Goal: Transaction & Acquisition: Purchase product/service

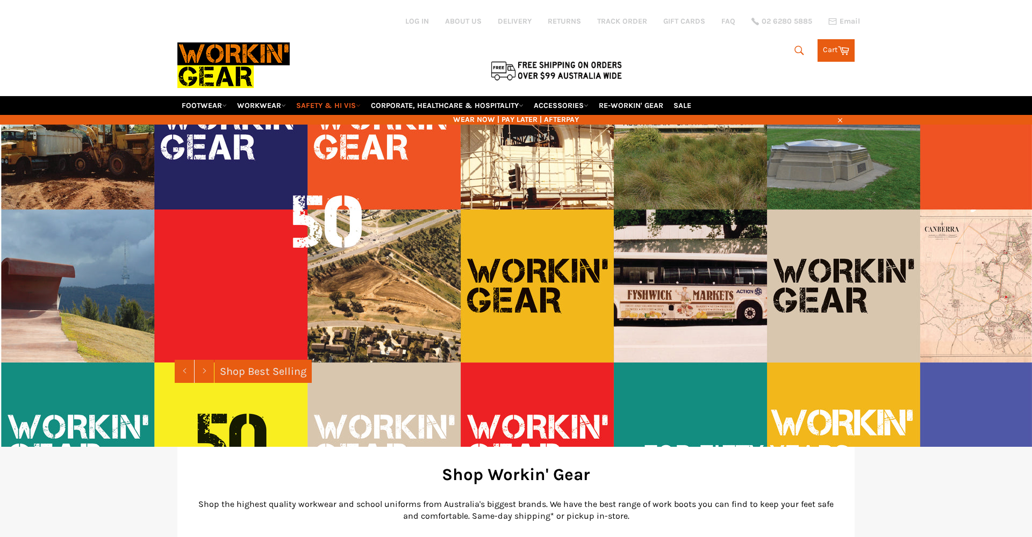
click at [334, 109] on link "SAFETY & HI VIS" at bounding box center [328, 105] width 73 height 19
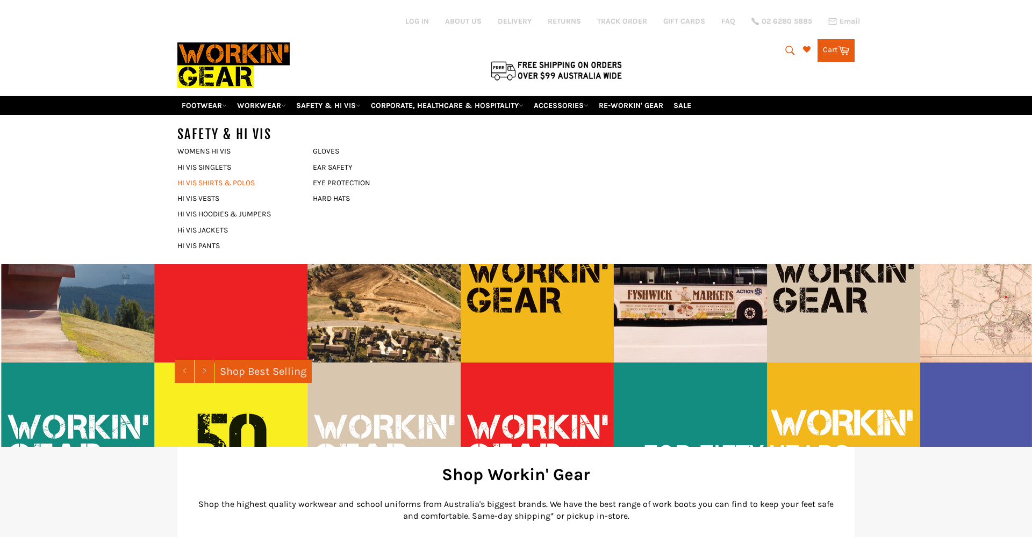
click at [215, 185] on div "SAFETY & HI VIS WOMENS HI VIS HI VIS SINGLETS HI VIS SHIRTS & POLOS" at bounding box center [244, 189] width 135 height 149
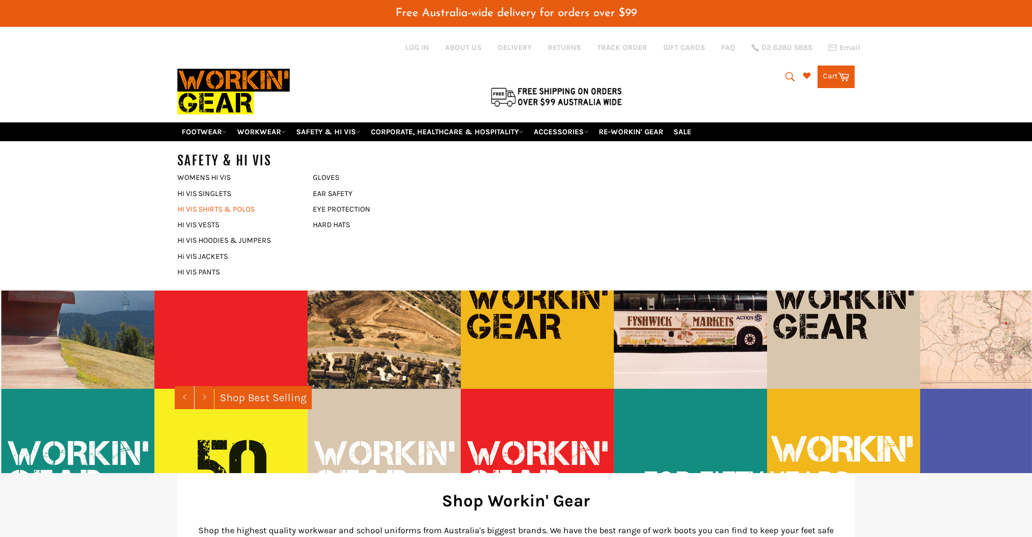
click at [216, 208] on link "HI VIS SHIRTS & POLOS" at bounding box center [237, 209] width 130 height 16
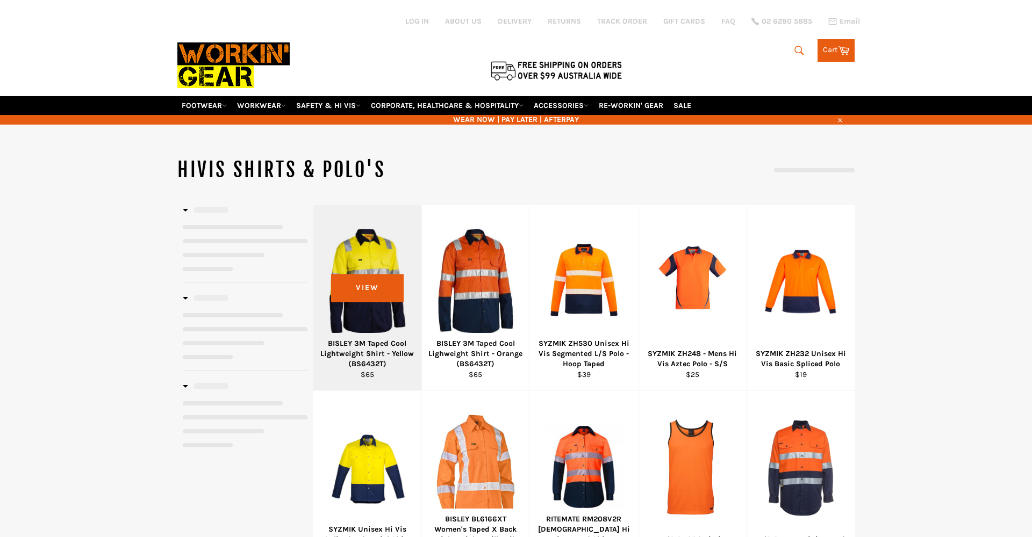
select select "******"
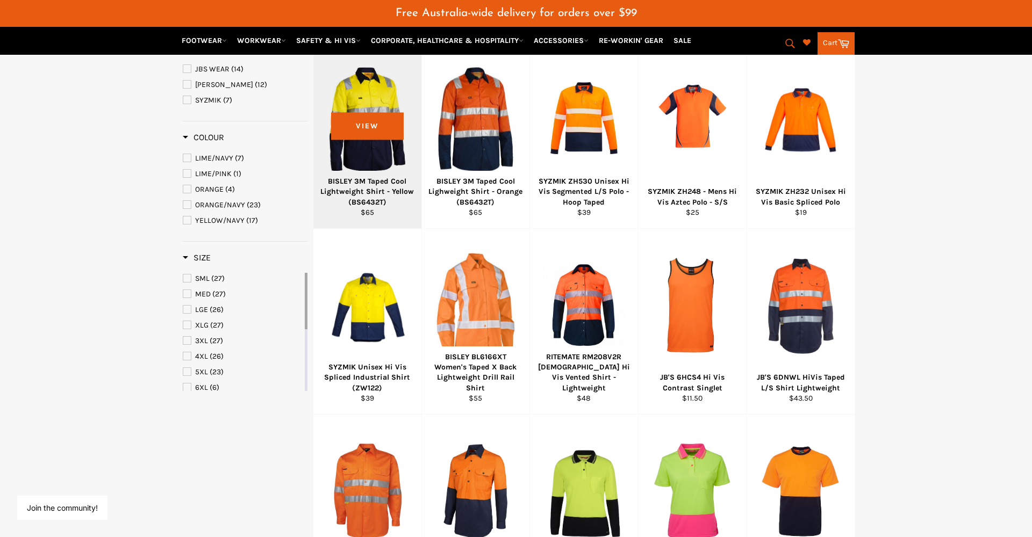
scroll to position [191, 0]
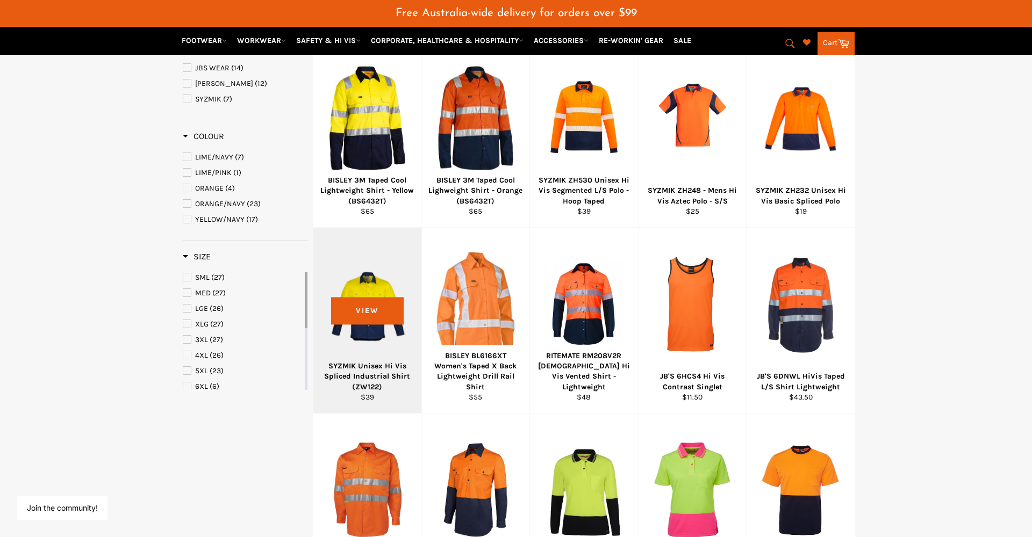
click at [378, 284] on div "View" at bounding box center [367, 320] width 108 height 185
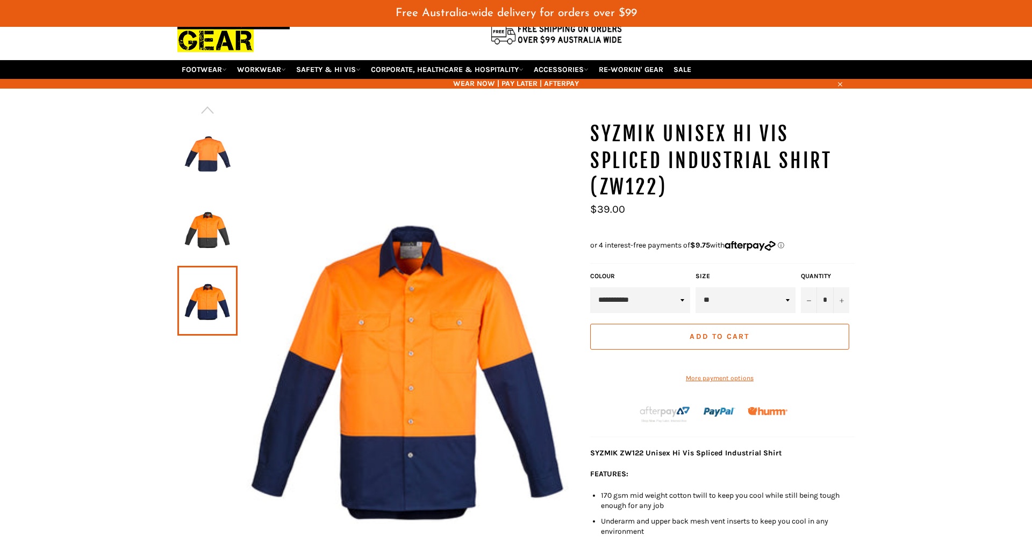
scroll to position [63, 0]
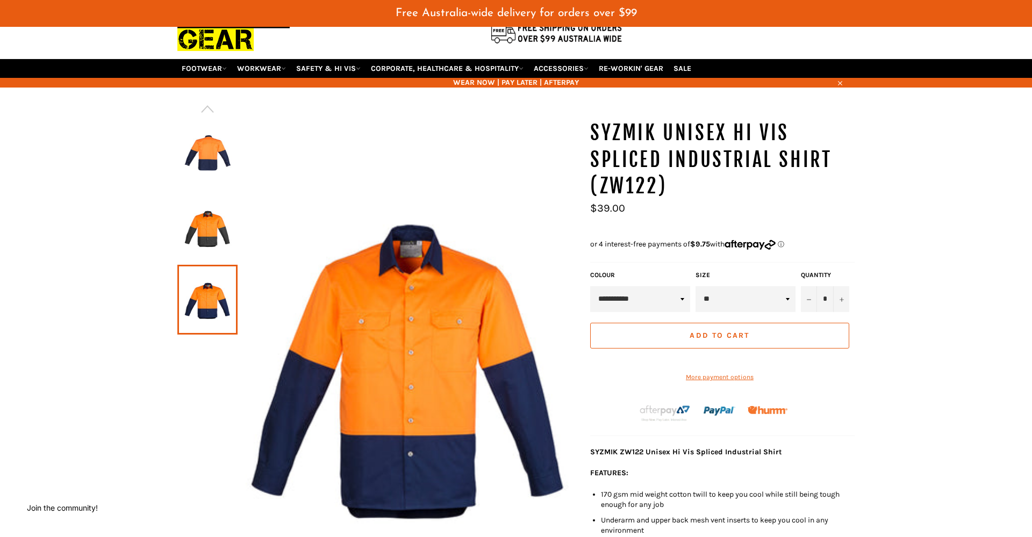
click at [207, 167] on img at bounding box center [207, 155] width 49 height 59
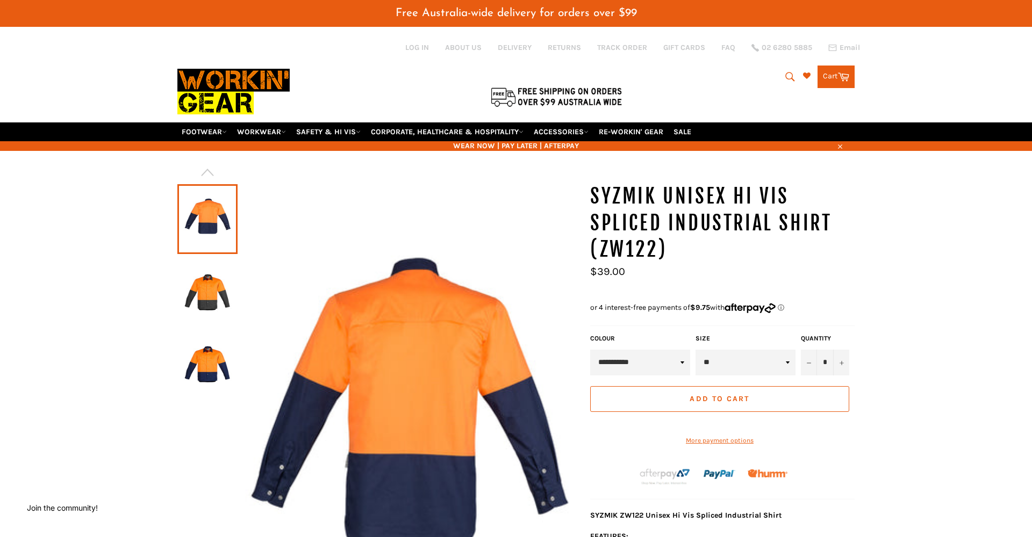
scroll to position [1, 0]
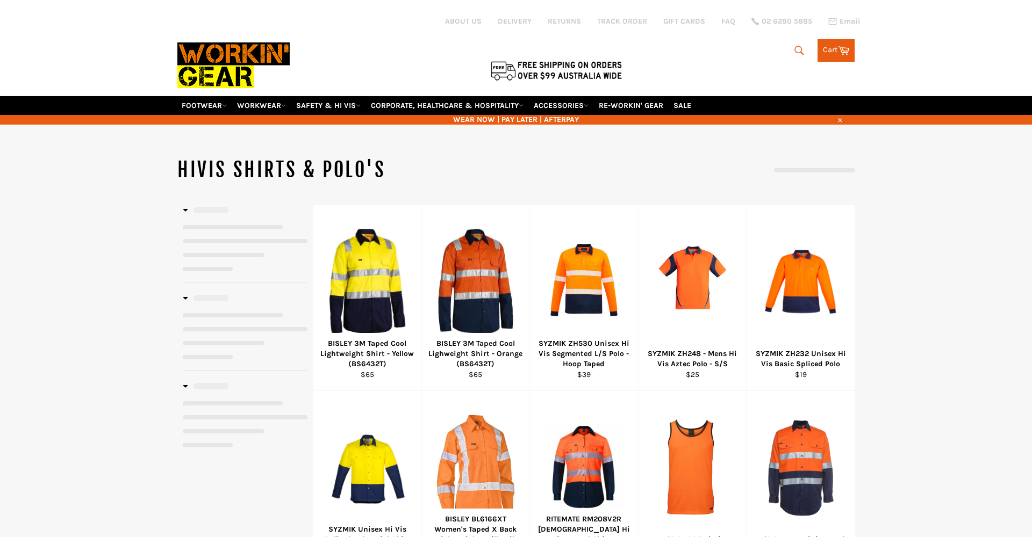
scroll to position [392, 0]
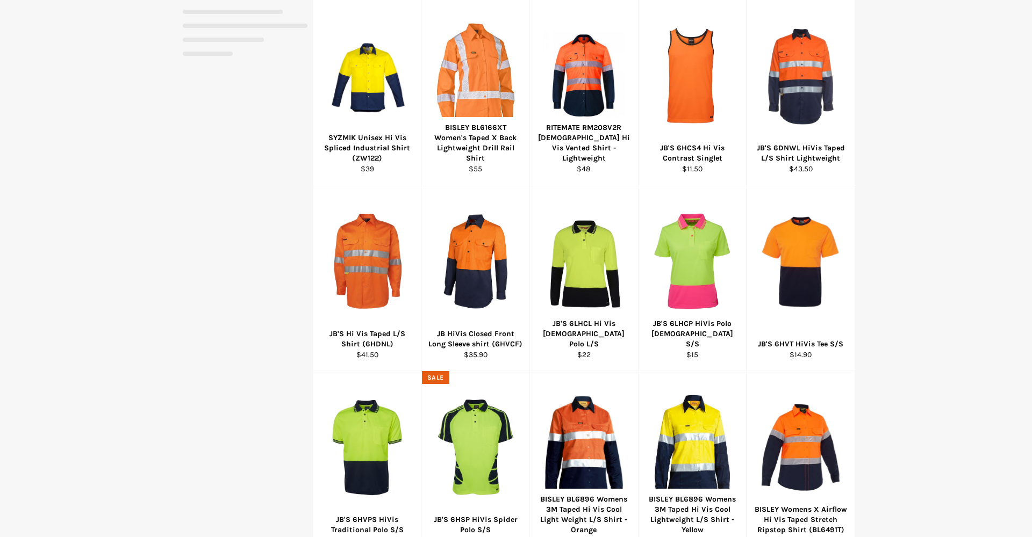
select select "******"
